Goal: Obtain resource: Download file/media

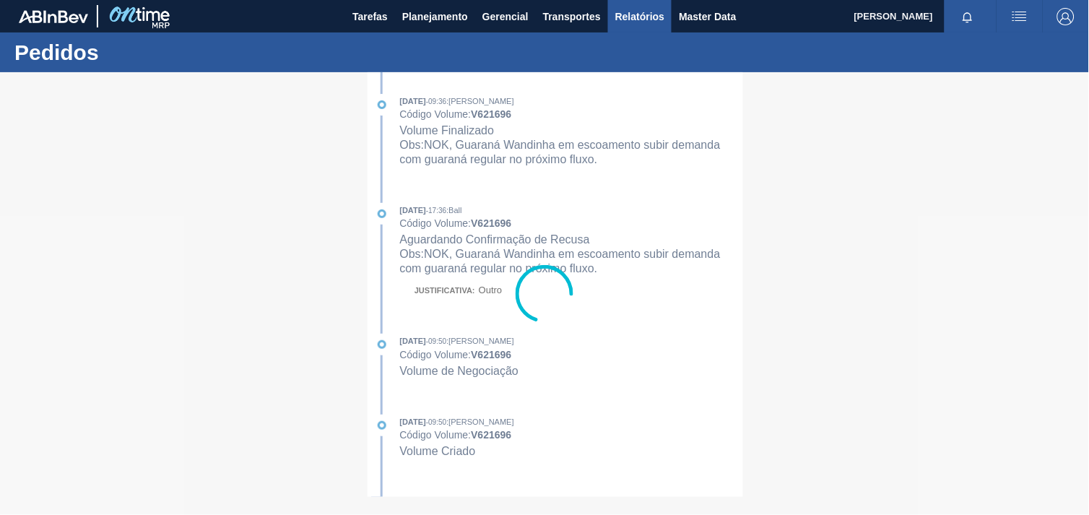
click at [643, 17] on span "Relatórios" at bounding box center [639, 16] width 49 height 17
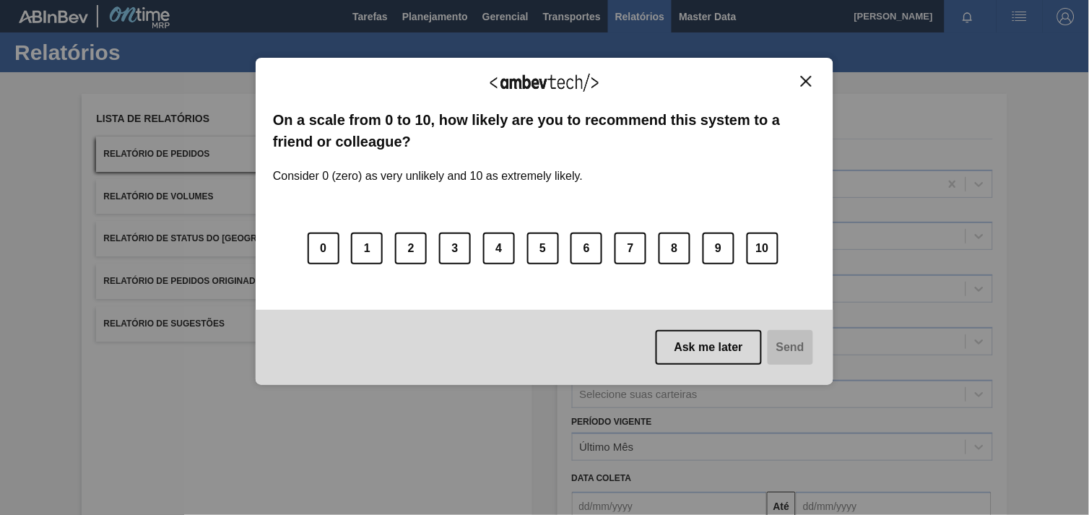
click at [638, 297] on div "0 1 2 3 4 5 6 7 8 9 10" at bounding box center [544, 240] width 543 height 114
click at [807, 76] on img "Close" at bounding box center [806, 81] width 11 height 11
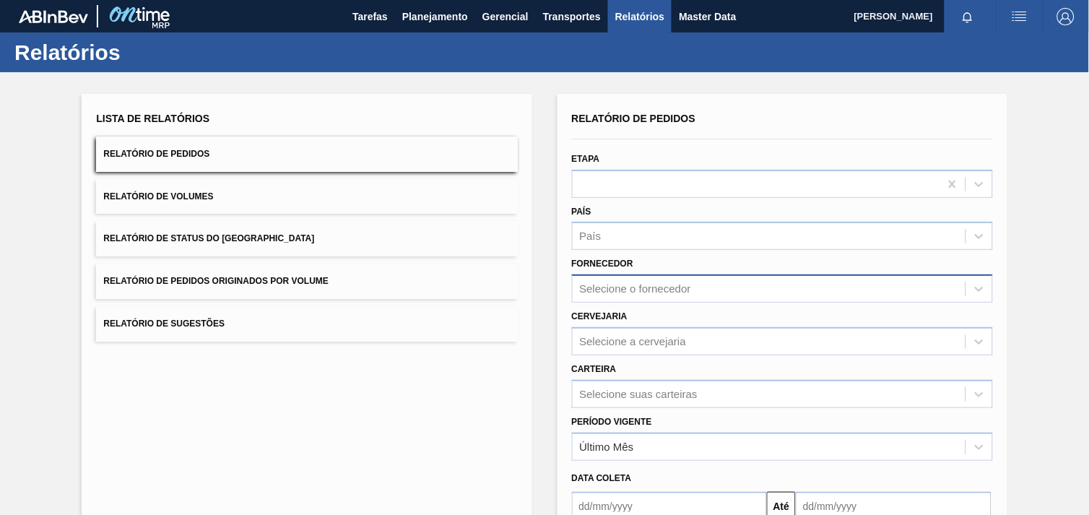
click at [688, 279] on div "Selecione o fornecedor" at bounding box center [769, 289] width 393 height 21
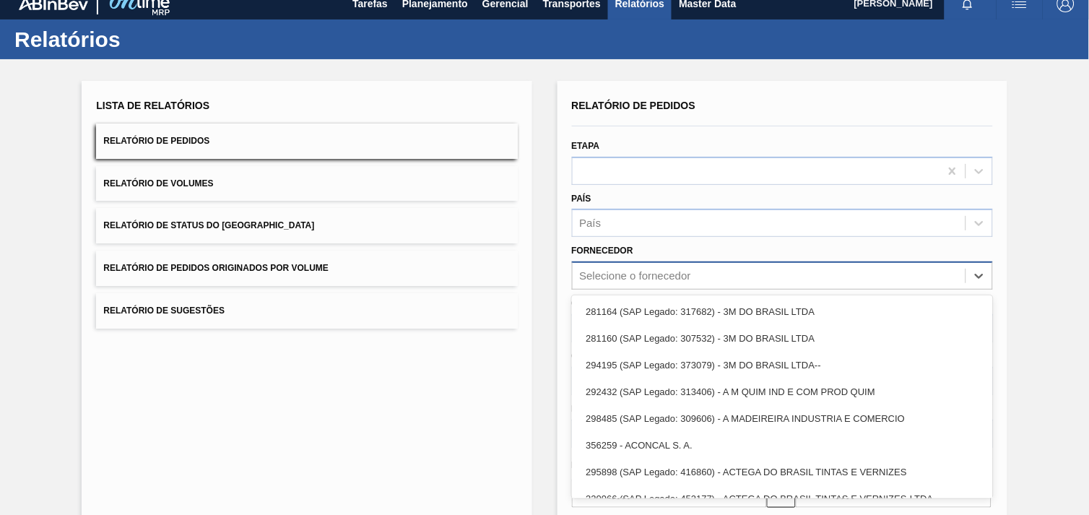
paste input "320622"
type input "320622"
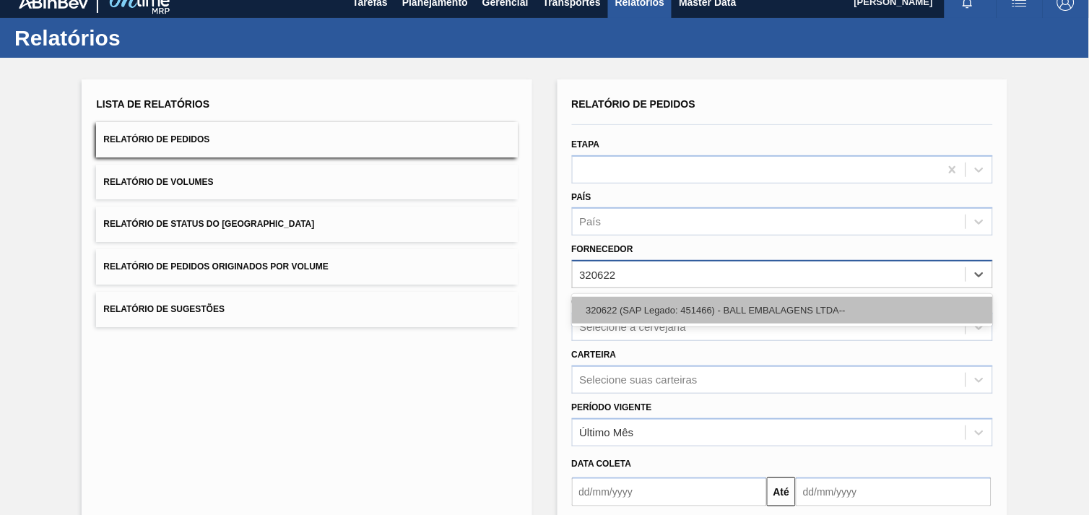
click at [703, 307] on div "320622 (SAP Legado: 451466) - BALL EMBALAGENS LTDA--" at bounding box center [782, 310] width 421 height 27
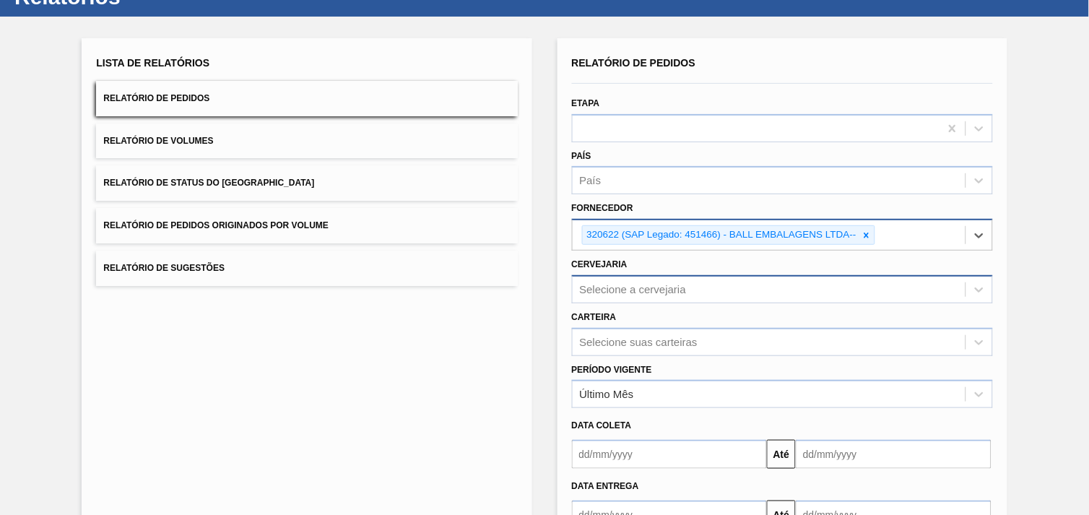
click at [653, 303] on div "Selecione a cervejaria" at bounding box center [782, 289] width 421 height 28
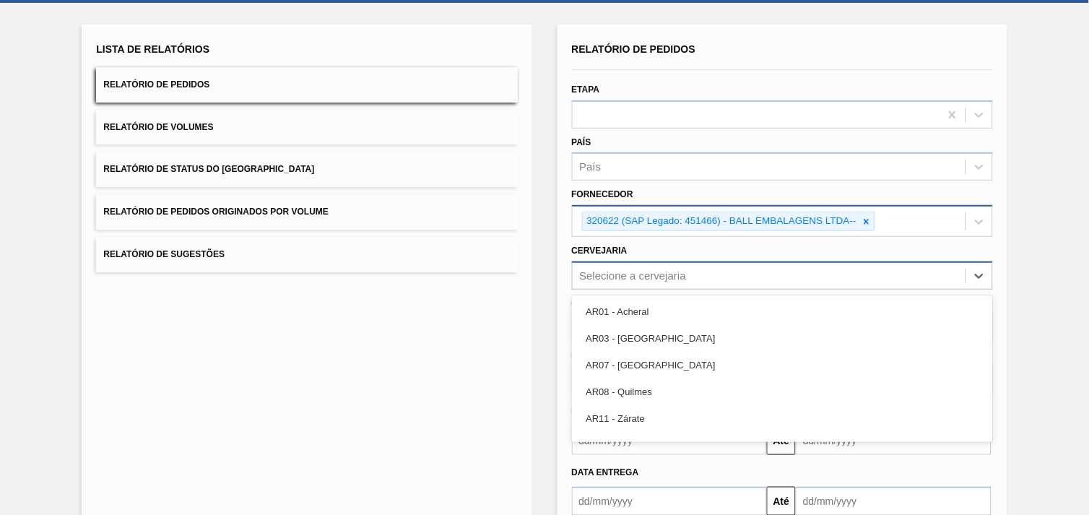
scroll to position [69, 0]
type input "br12"
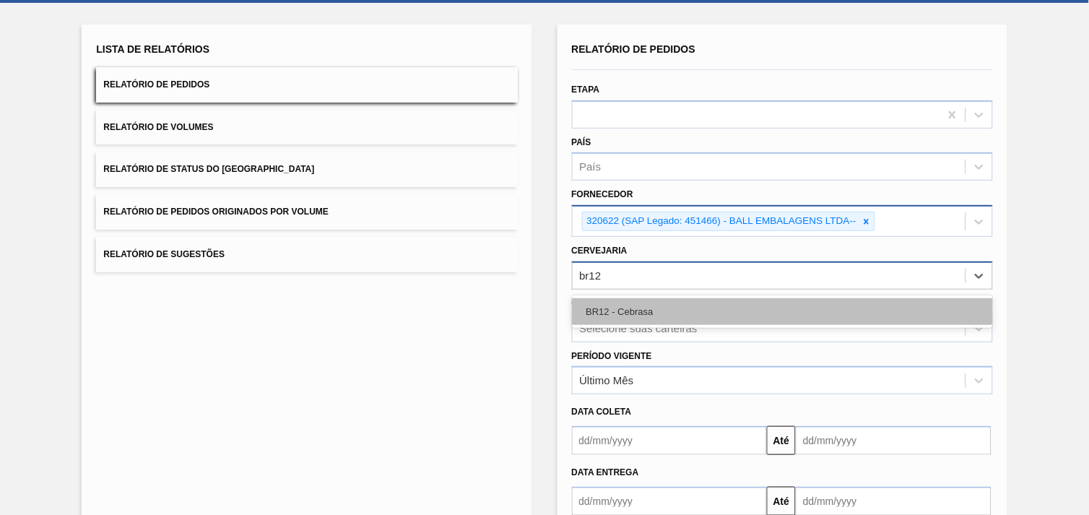
click at [654, 313] on div "BR12 - Cebrasa" at bounding box center [782, 311] width 421 height 27
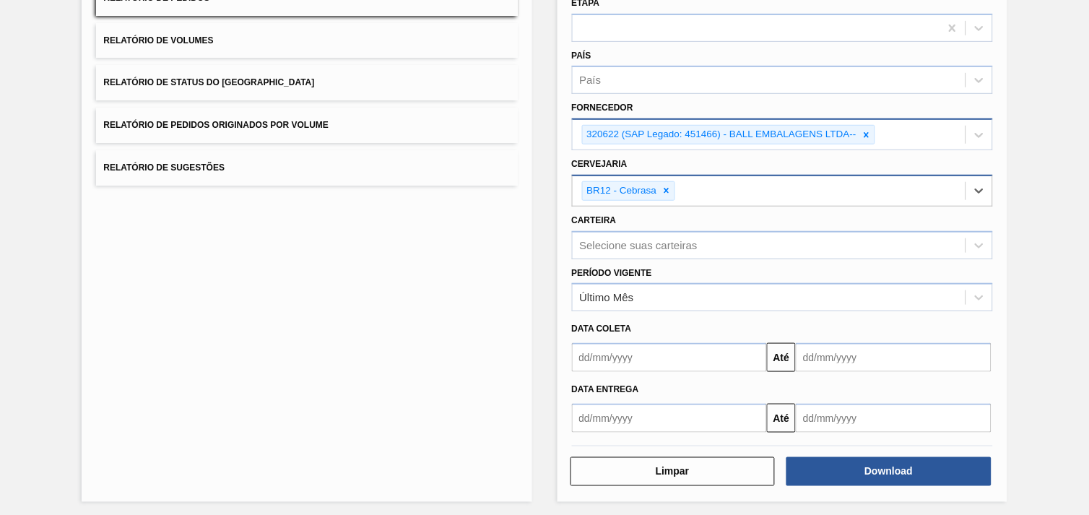
scroll to position [157, 0]
click at [877, 482] on div "Download" at bounding box center [890, 471] width 217 height 32
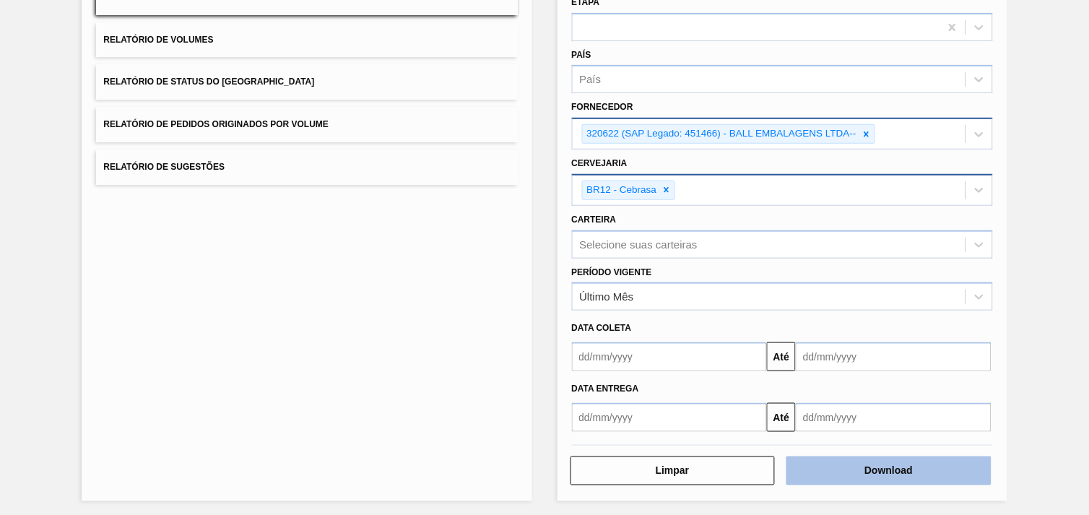
click at [877, 466] on button "Download" at bounding box center [888, 470] width 205 height 29
